Goal: Task Accomplishment & Management: Manage account settings

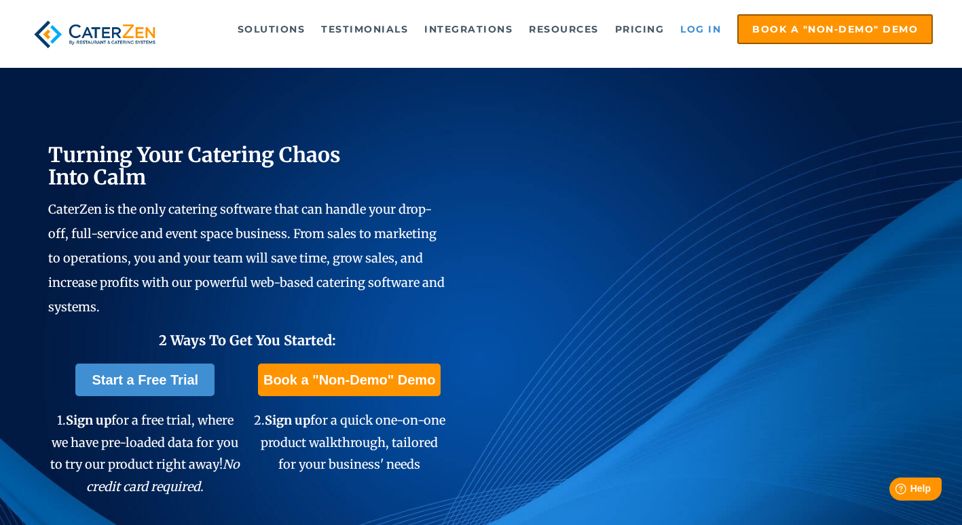
click at [694, 33] on link "Log in" at bounding box center [700, 29] width 54 height 27
click at [684, 42] on ul "Solutions Catering CRM Catering Sales Catering Management Catering Marketing Ca…" at bounding box center [557, 29] width 749 height 30
drag, startPoint x: 684, startPoint y: 42, endPoint x: 689, endPoint y: 32, distance: 11.2
click at [689, 32] on link "Log in" at bounding box center [700, 29] width 54 height 27
